Goal: Transaction & Acquisition: Purchase product/service

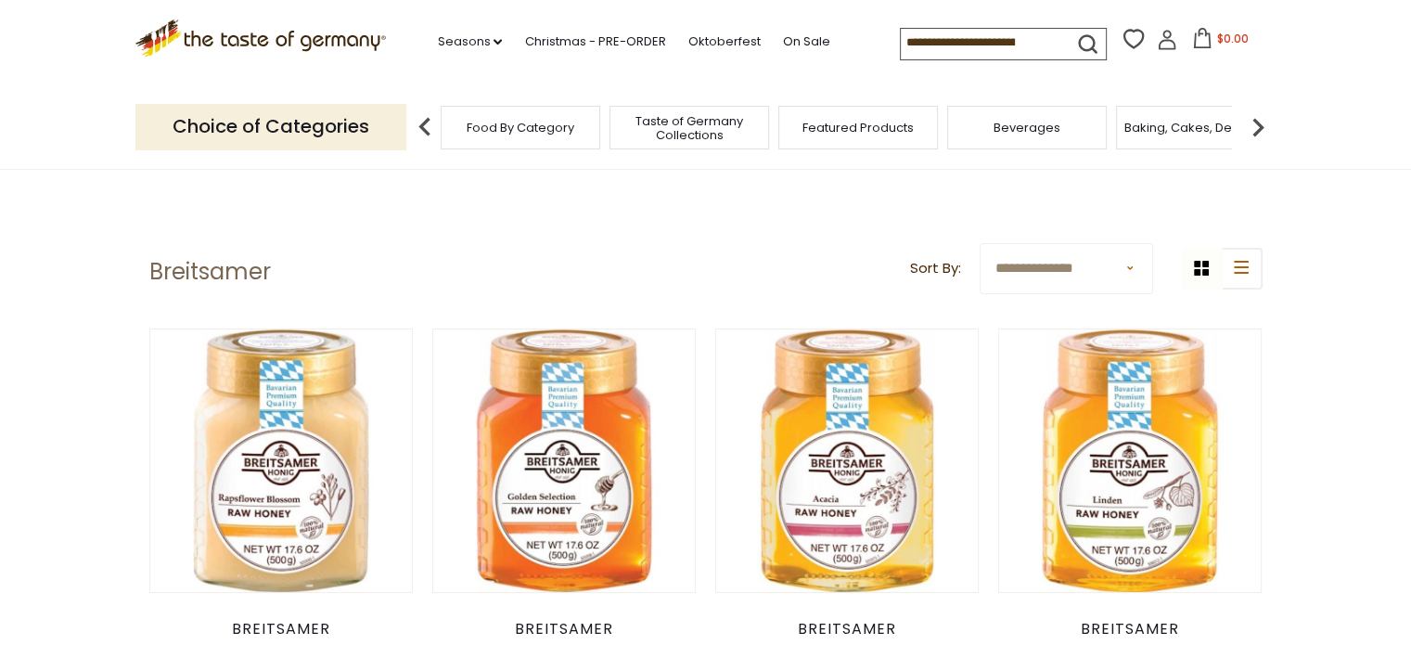
click at [956, 36] on input at bounding box center [979, 42] width 157 height 26
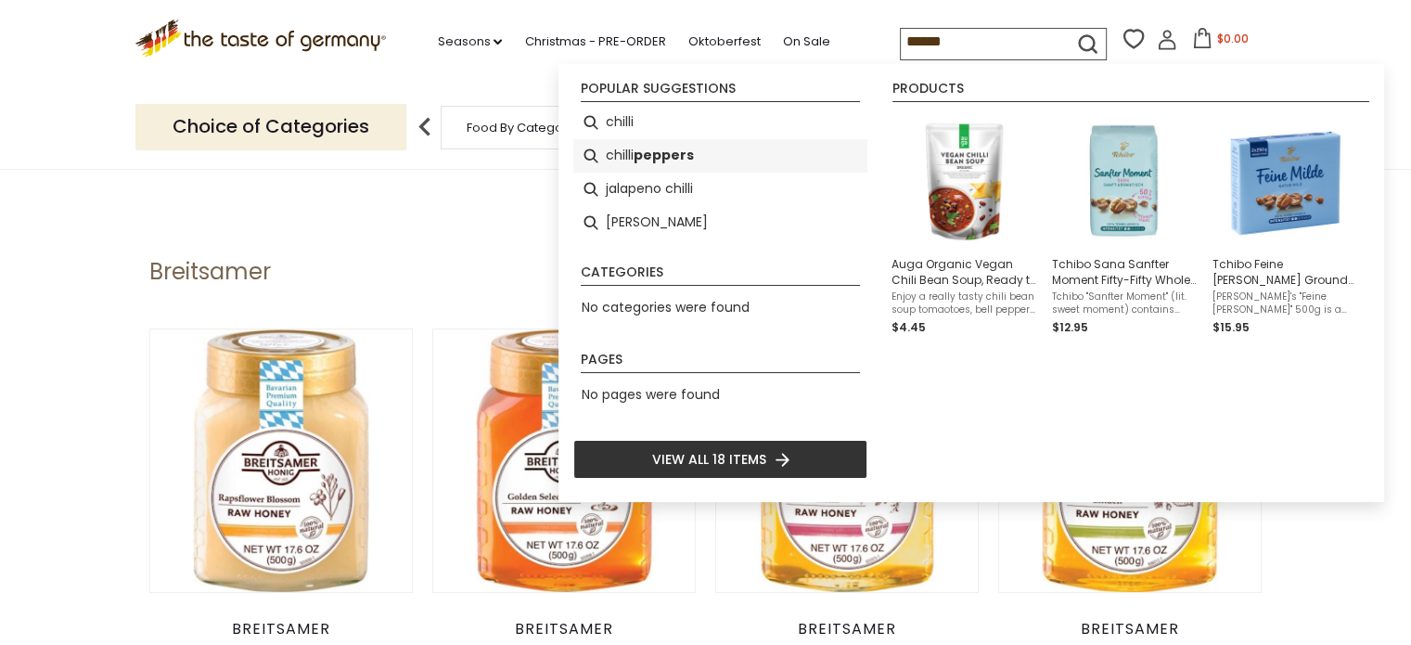
click at [646, 152] on b "peppers" at bounding box center [663, 155] width 60 height 21
type input "**********"
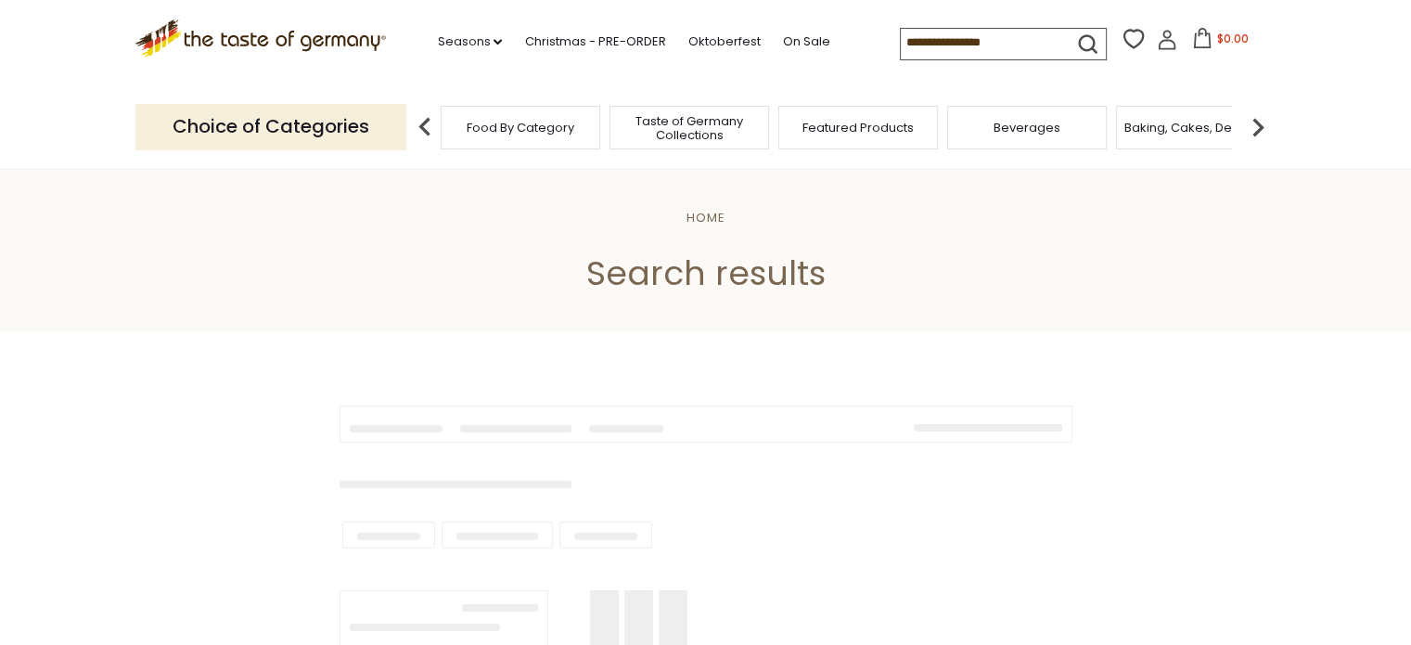
type input "**********"
